Goal: Transaction & Acquisition: Purchase product/service

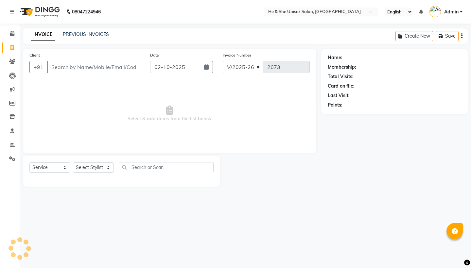
select select "4745"
select select "service"
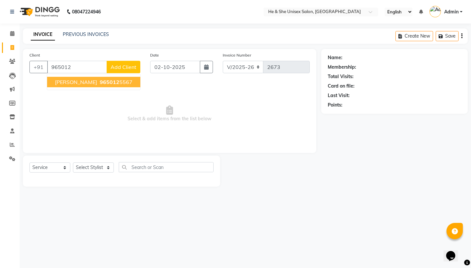
click at [100, 85] on span "965012" at bounding box center [110, 82] width 20 height 7
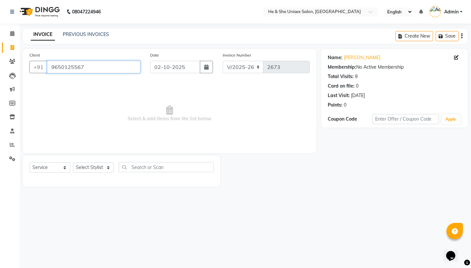
click at [83, 68] on input "9650125567" at bounding box center [93, 67] width 93 height 12
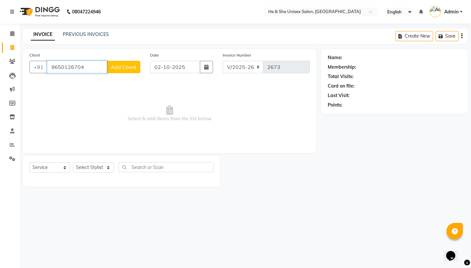
type input "9650126704"
click at [116, 66] on span "Add Client" at bounding box center [124, 67] width 26 height 7
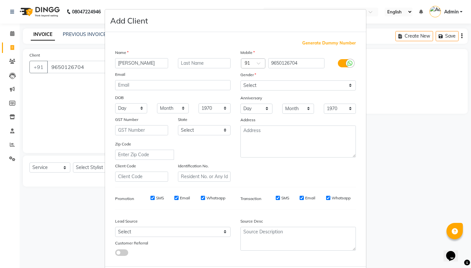
type input "[PERSON_NAME]"
select select "[DEMOGRAPHIC_DATA]"
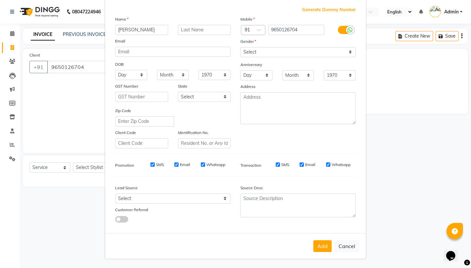
click at [318, 246] on button "Add" at bounding box center [323, 247] width 18 height 12
select select
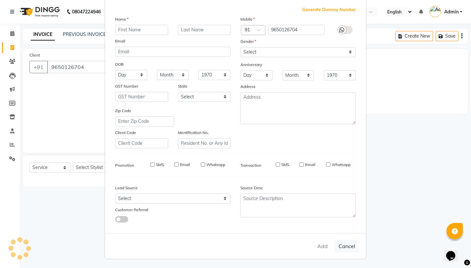
select select
checkbox input "false"
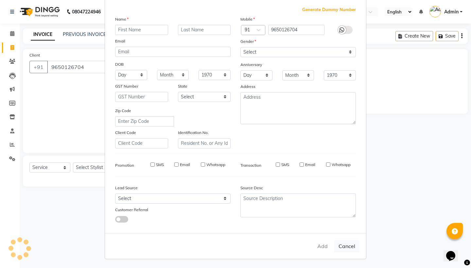
checkbox input "false"
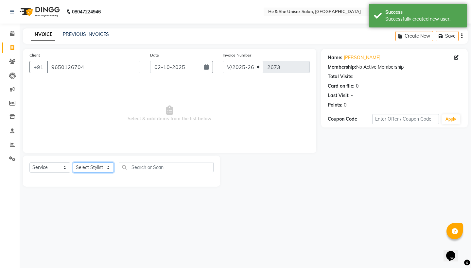
select select "46573"
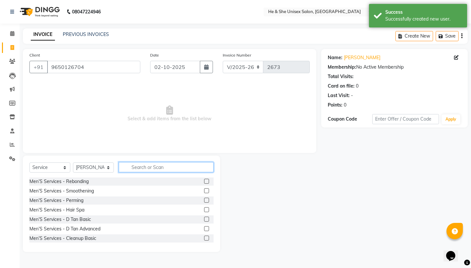
click at [125, 166] on input "text" at bounding box center [166, 167] width 95 height 10
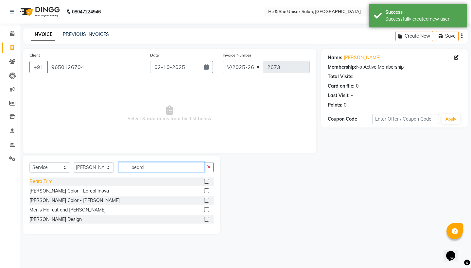
type input "beard"
click at [44, 179] on div "Beard Trim" at bounding box center [40, 181] width 23 height 7
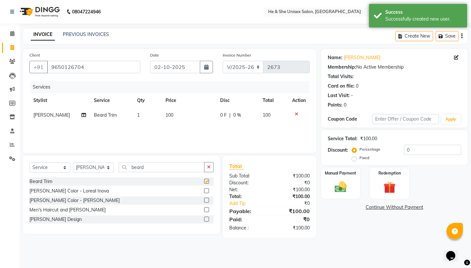
checkbox input "false"
click at [337, 186] on img at bounding box center [341, 187] width 20 height 14
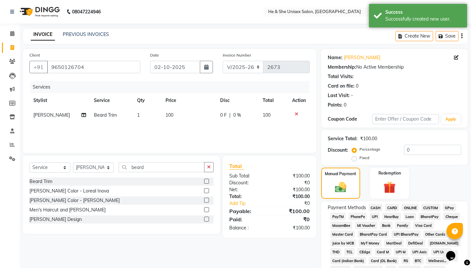
click at [378, 219] on span "UPI" at bounding box center [375, 217] width 10 height 8
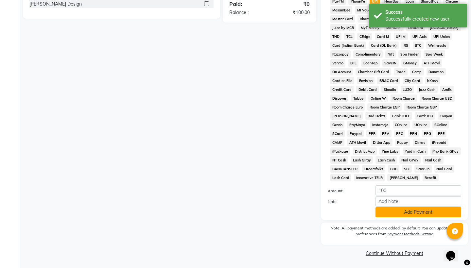
click at [411, 212] on button "Add Payment" at bounding box center [419, 212] width 86 height 10
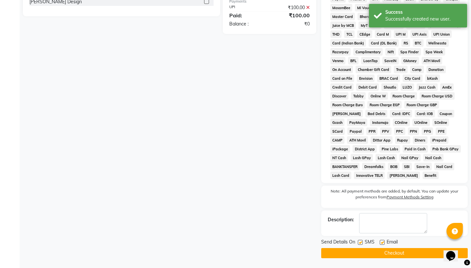
scroll to position [218, 0]
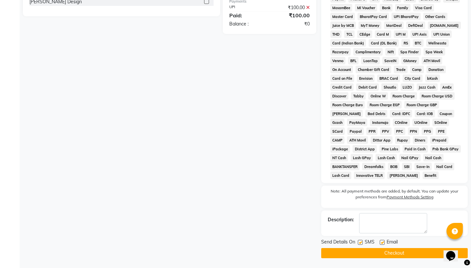
click at [413, 256] on button "Checkout" at bounding box center [394, 253] width 147 height 10
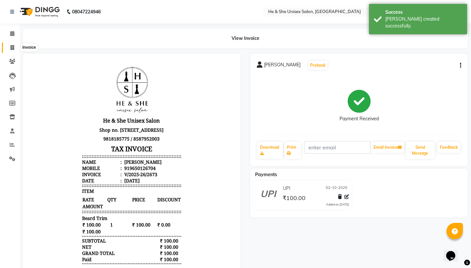
click at [7, 45] on span at bounding box center [12, 48] width 11 height 8
select select "4745"
select select "service"
